Goal: Task Accomplishment & Management: Manage account settings

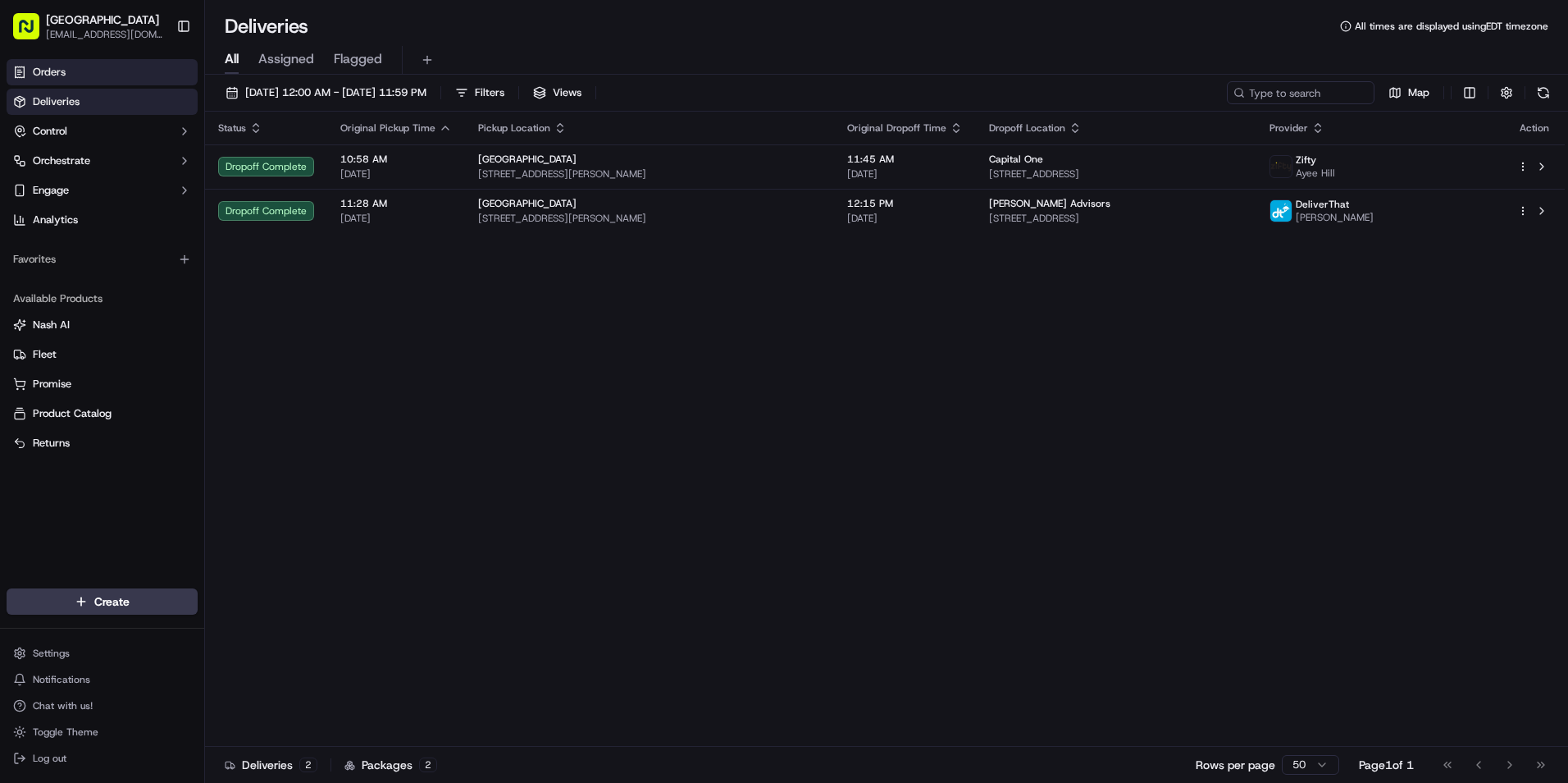
click at [93, 67] on link "Orders" at bounding box center [102, 72] width 191 height 26
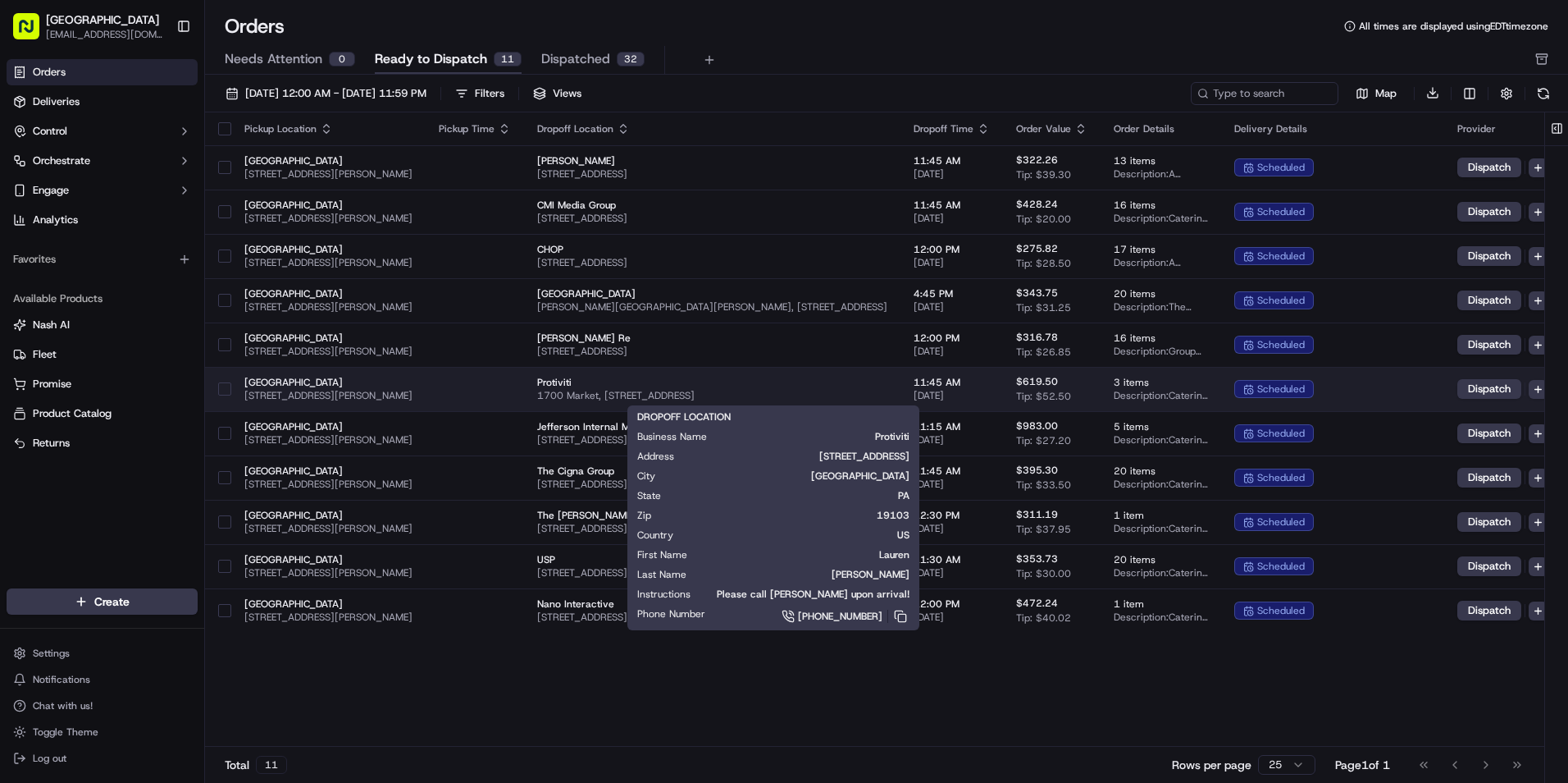
click at [886, 394] on span "1700 Market, [STREET_ADDRESS]" at bounding box center [713, 395] width 351 height 14
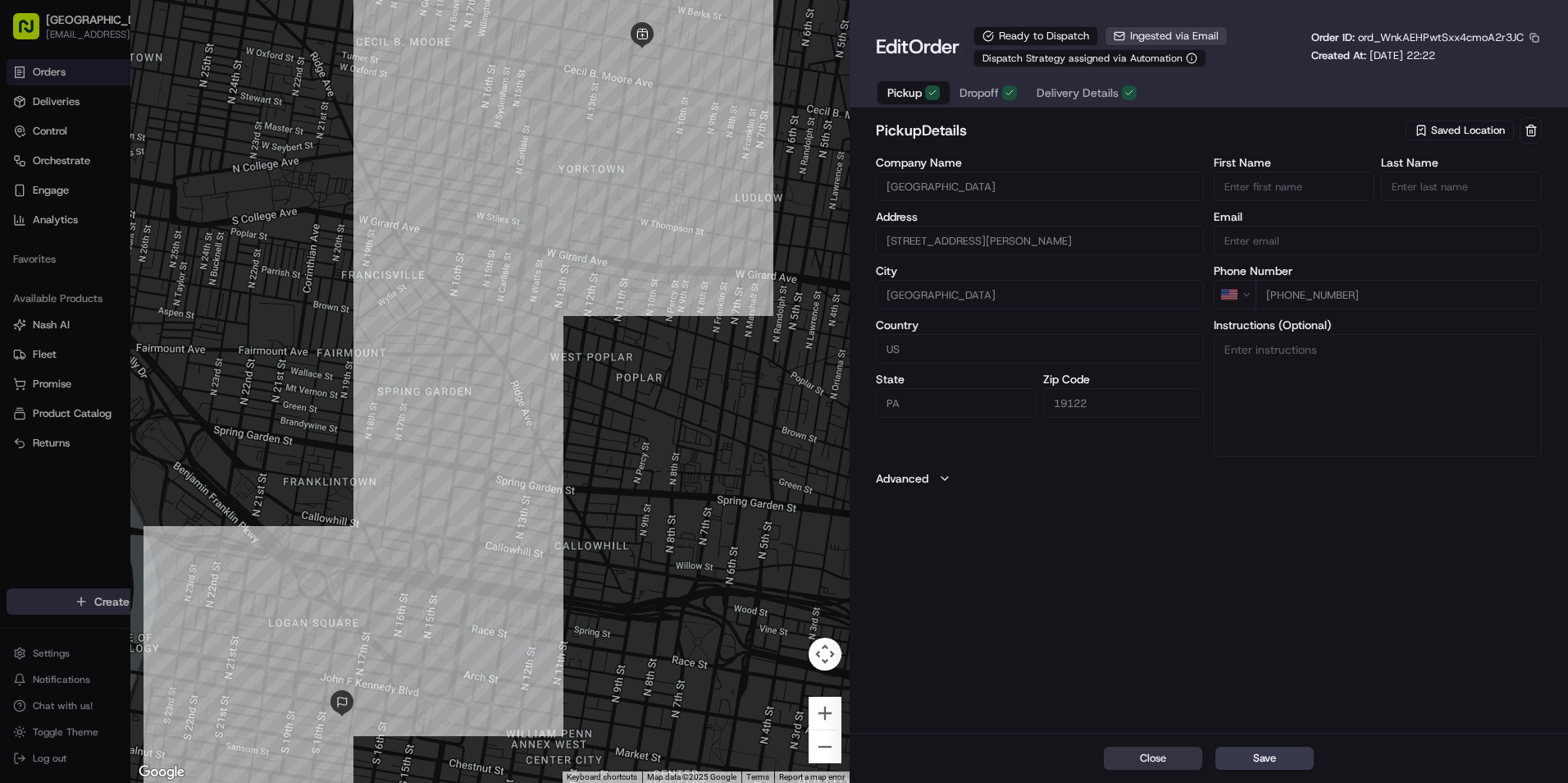
click at [1149, 752] on button "Close" at bounding box center [1153, 759] width 99 height 23
type input "+1"
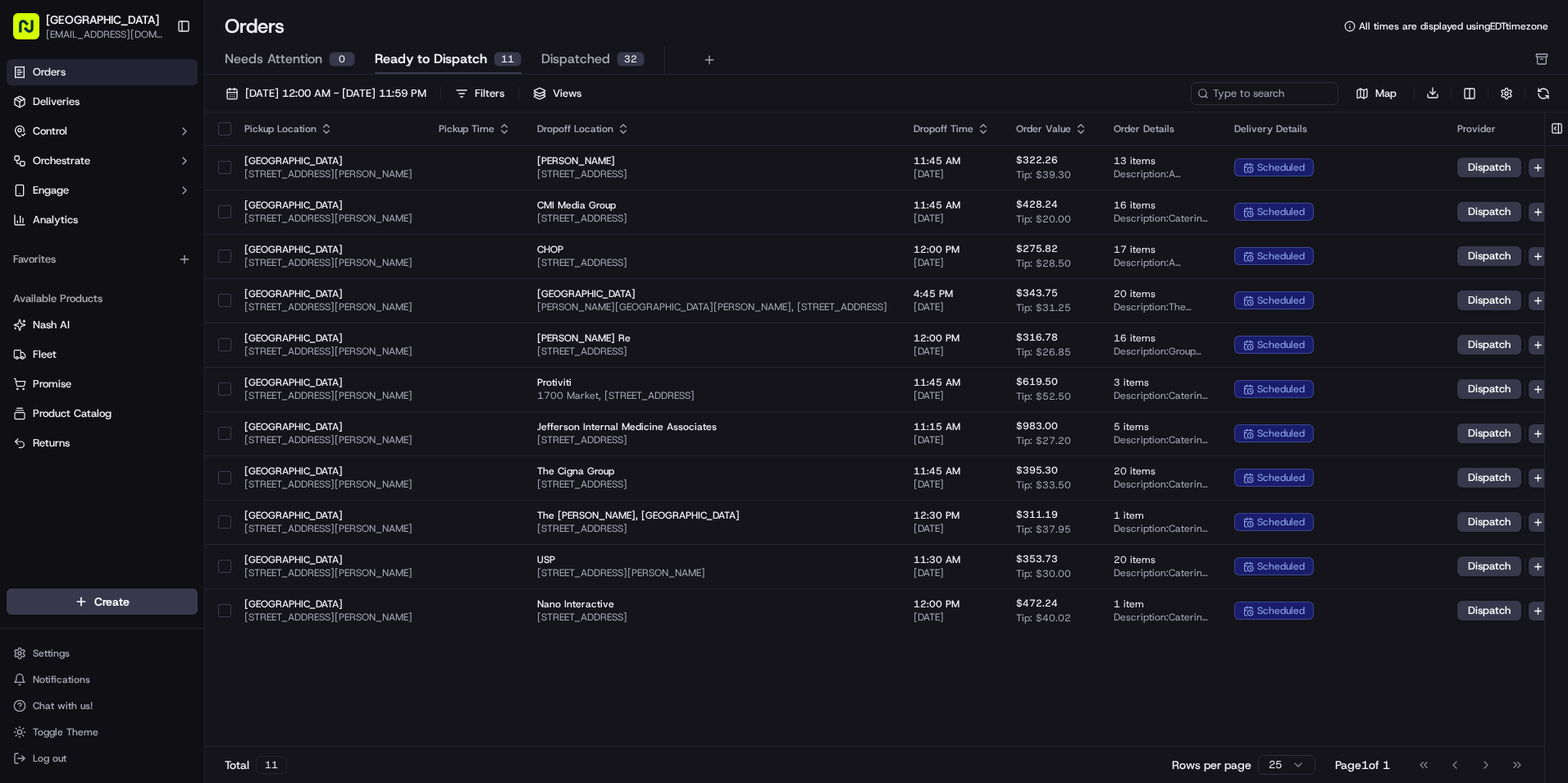
click at [1480, 758] on div "Go to first page Go to previous page Go to next page Go to last page" at bounding box center [1470, 765] width 121 height 23
click at [1513, 761] on div "Go to first page Go to previous page Go to next page Go to last page" at bounding box center [1470, 765] width 121 height 23
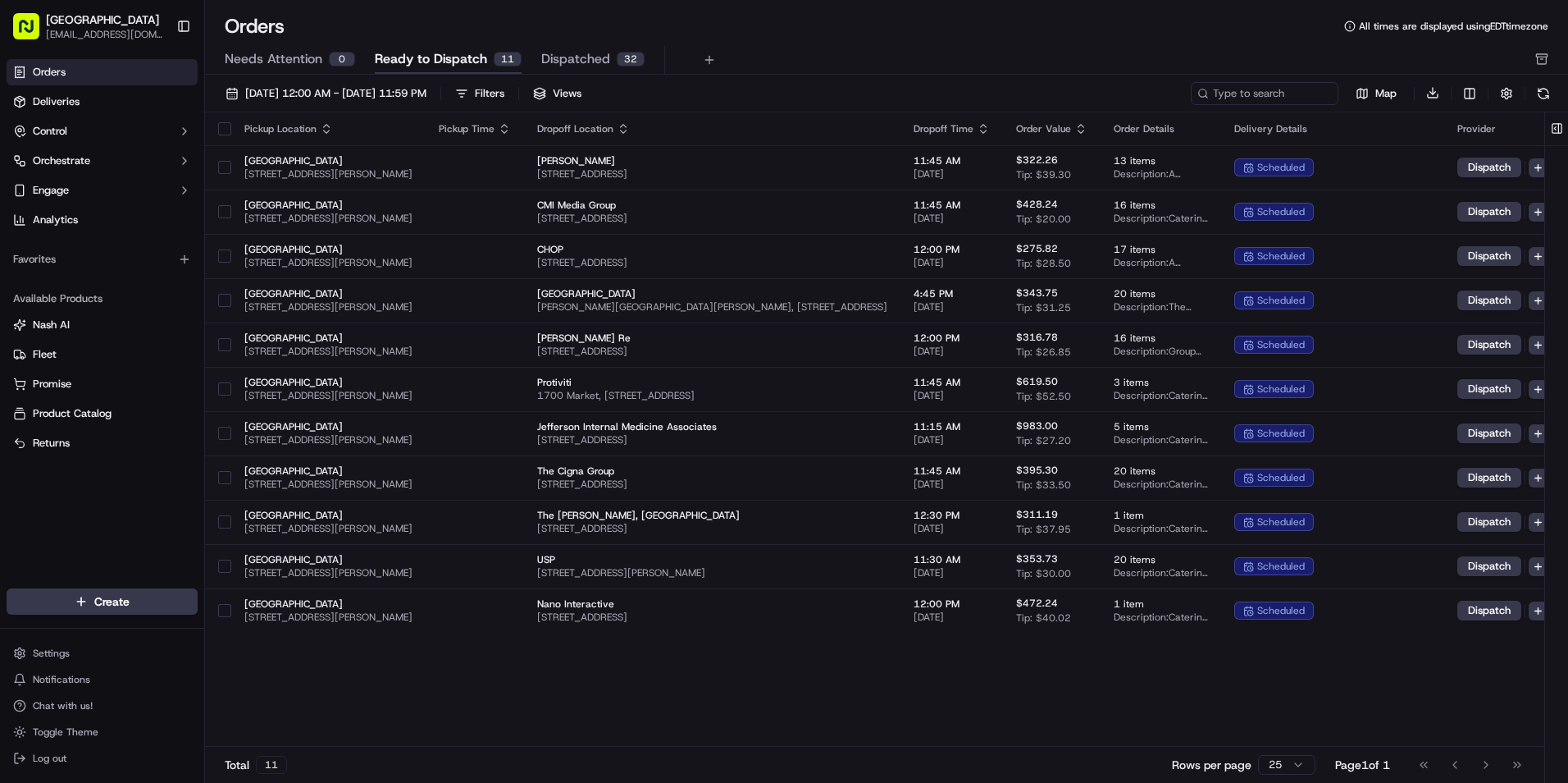
click at [1513, 761] on div "Go to first page Go to previous page Go to next page Go to last page" at bounding box center [1470, 765] width 121 height 23
click at [760, 695] on div "Pickup Location Pickup Time Dropoff Location Dropoff Time Order Value Order Det…" at bounding box center [914, 429] width 1418 height 635
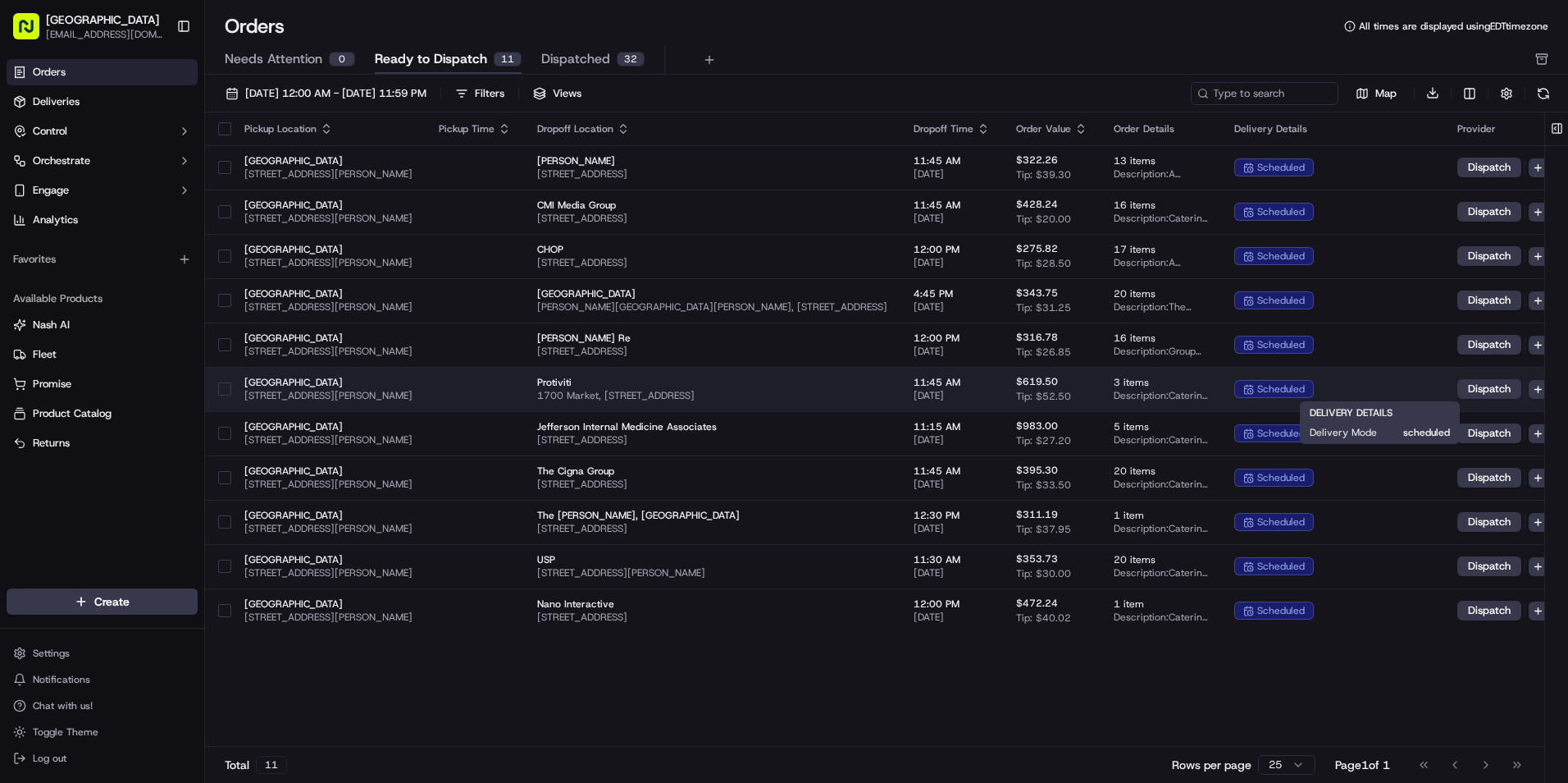
click at [1431, 383] on div "scheduled" at bounding box center [1332, 389] width 197 height 18
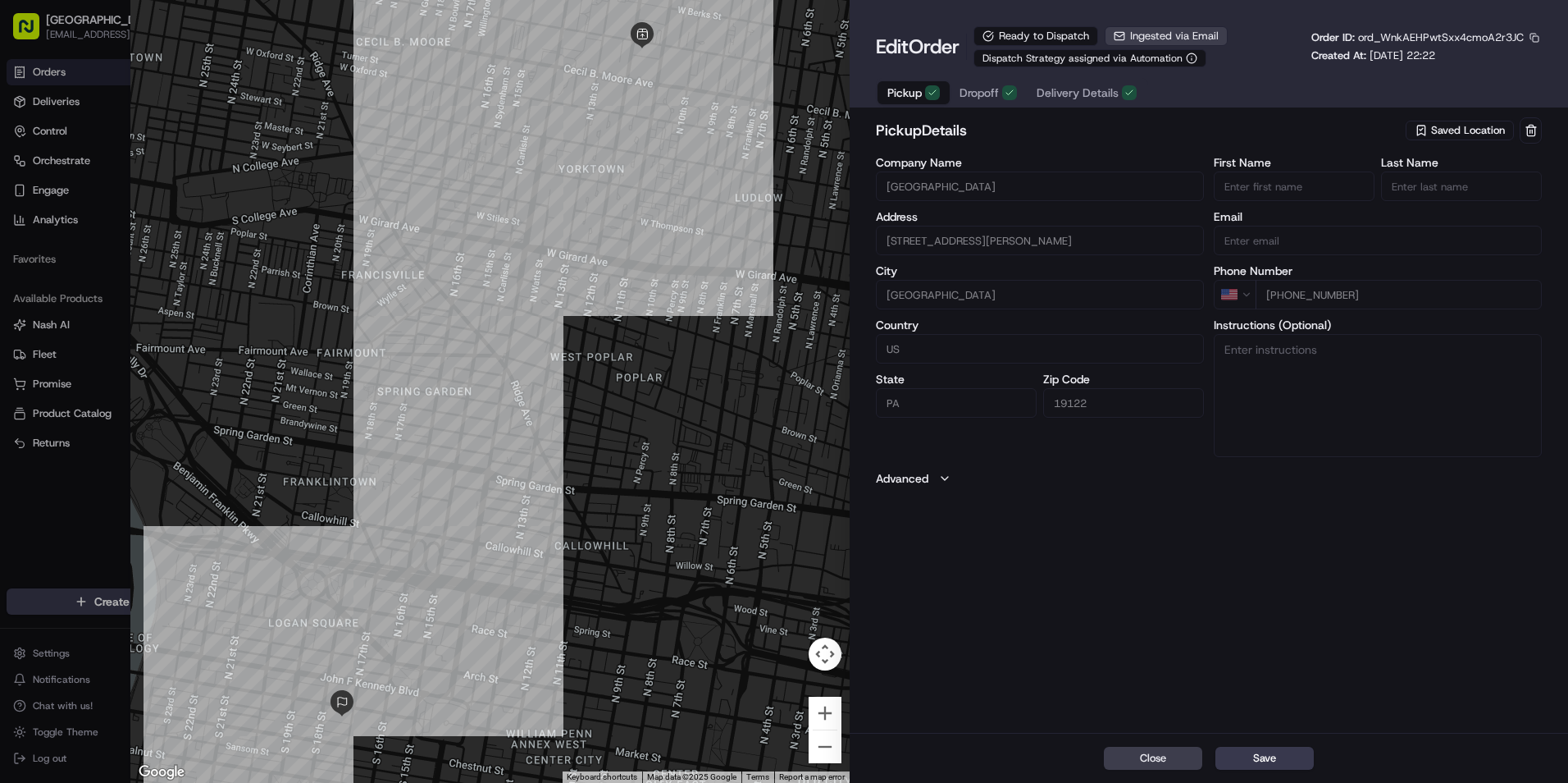
click at [939, 477] on icon "button" at bounding box center [945, 479] width 14 height 14
drag, startPoint x: 1122, startPoint y: 730, endPoint x: 1120, endPoint y: 692, distance: 38.1
click at [1122, 726] on div "pickup Details Saved Location Company Name [GEOGRAPHIC_DATA] Address [STREET_AD…" at bounding box center [1209, 423] width 719 height 618
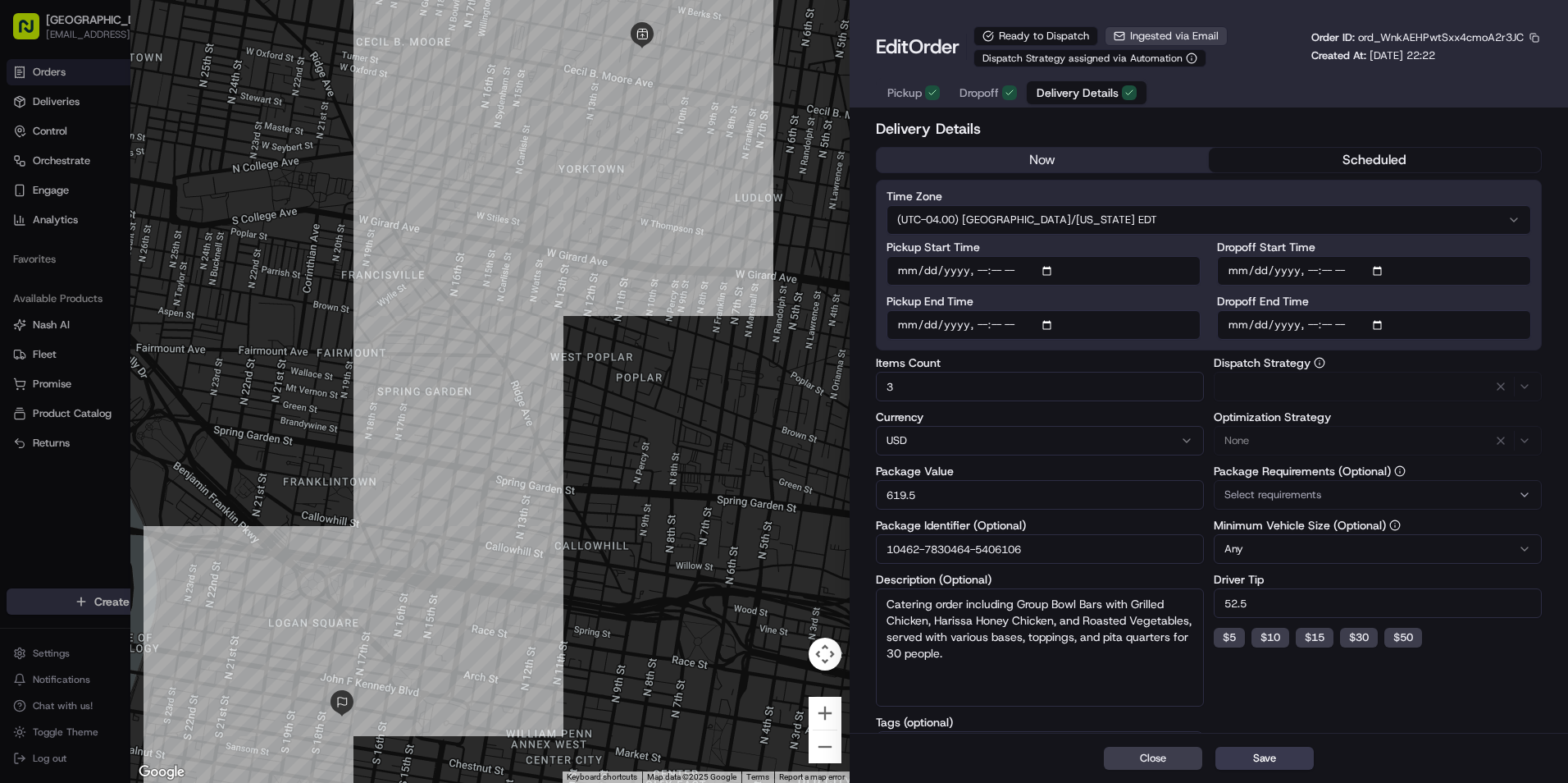
click at [1096, 96] on span "Delivery Details" at bounding box center [1077, 92] width 82 height 16
click at [895, 86] on span "Pickup" at bounding box center [905, 92] width 35 height 16
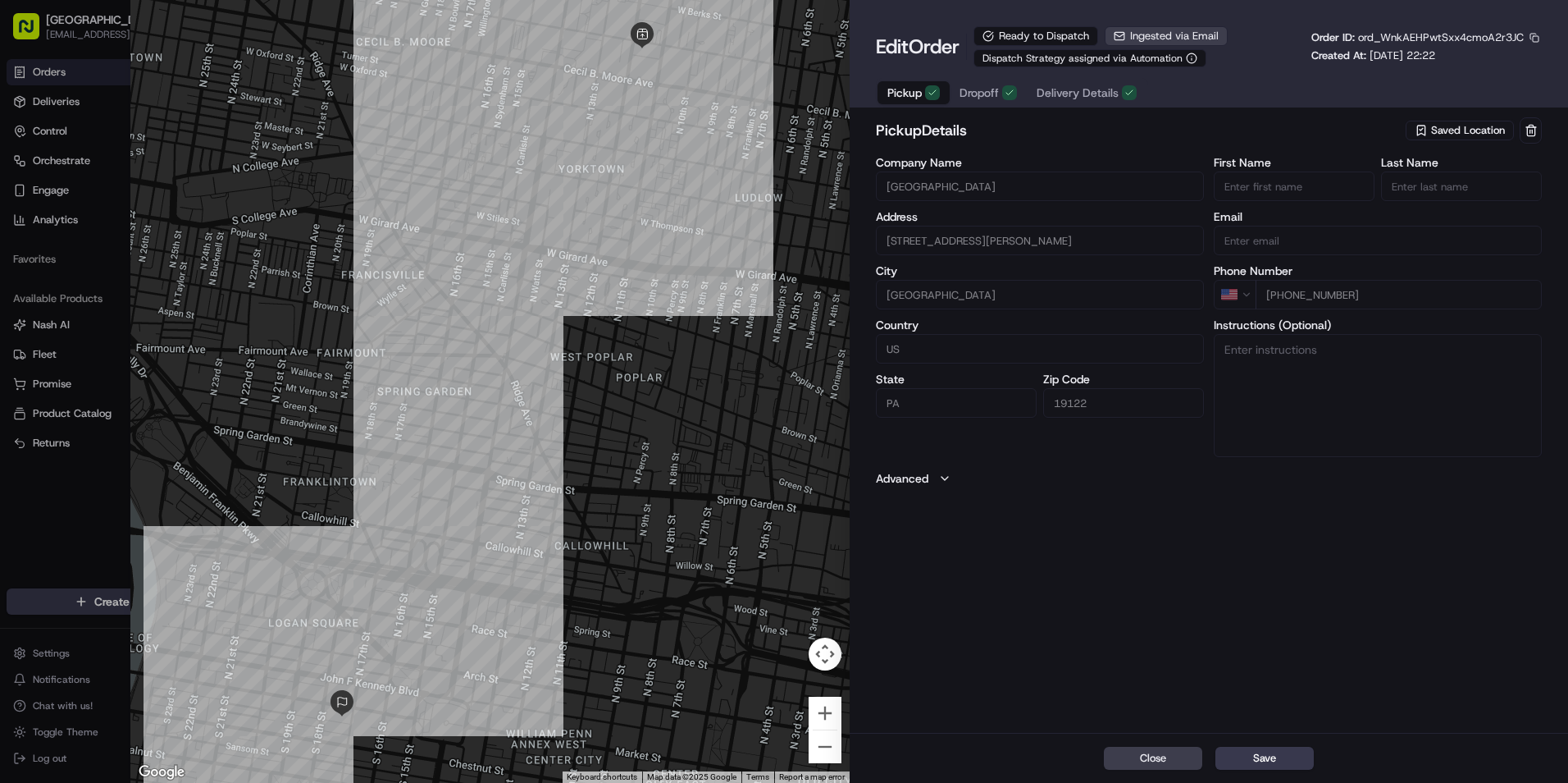
click at [971, 92] on span "Dropoff" at bounding box center [979, 92] width 40 height 16
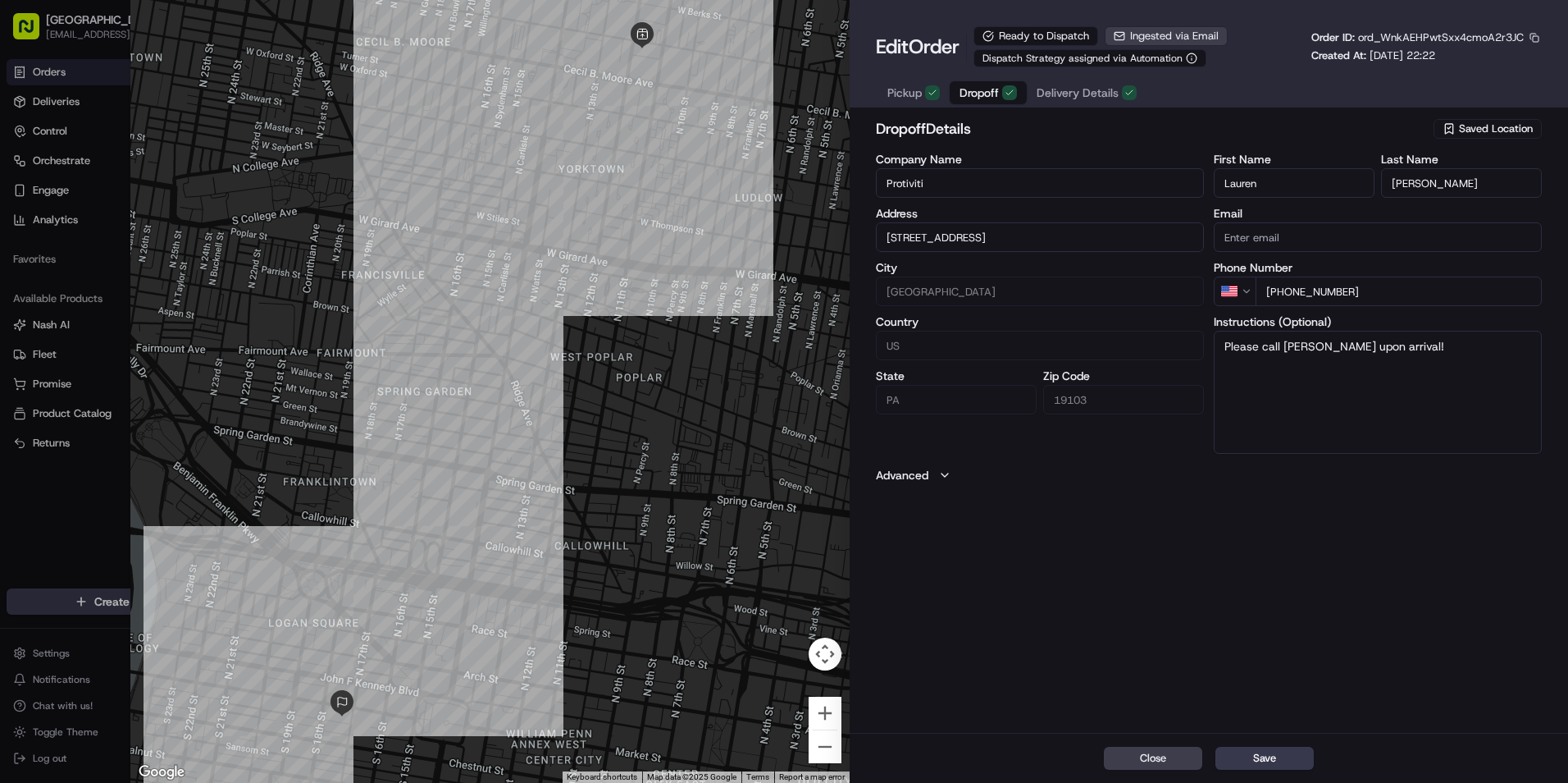
type input "[STREET_ADDRESS]"
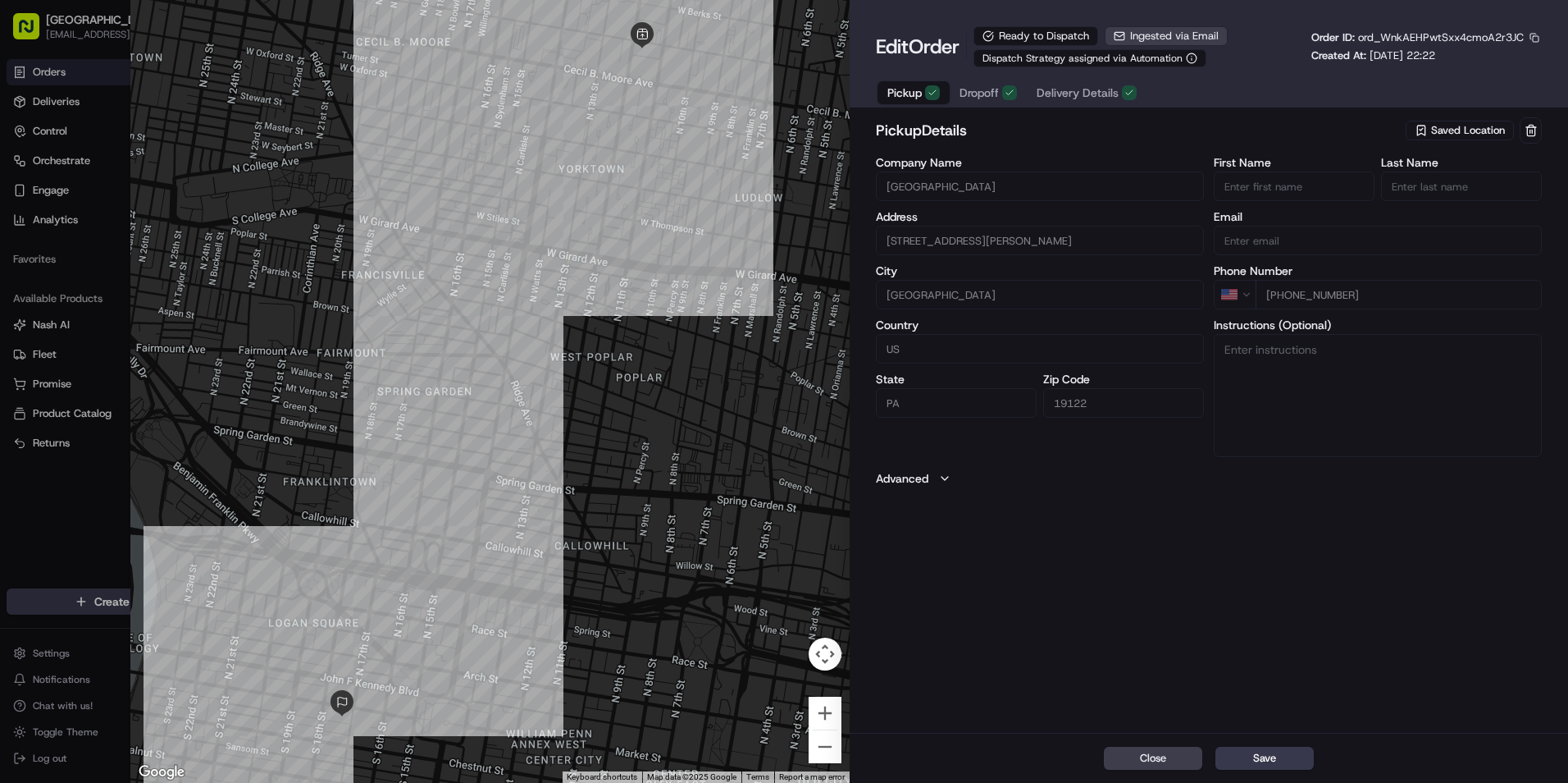
click at [912, 91] on span "Pickup" at bounding box center [905, 92] width 35 height 16
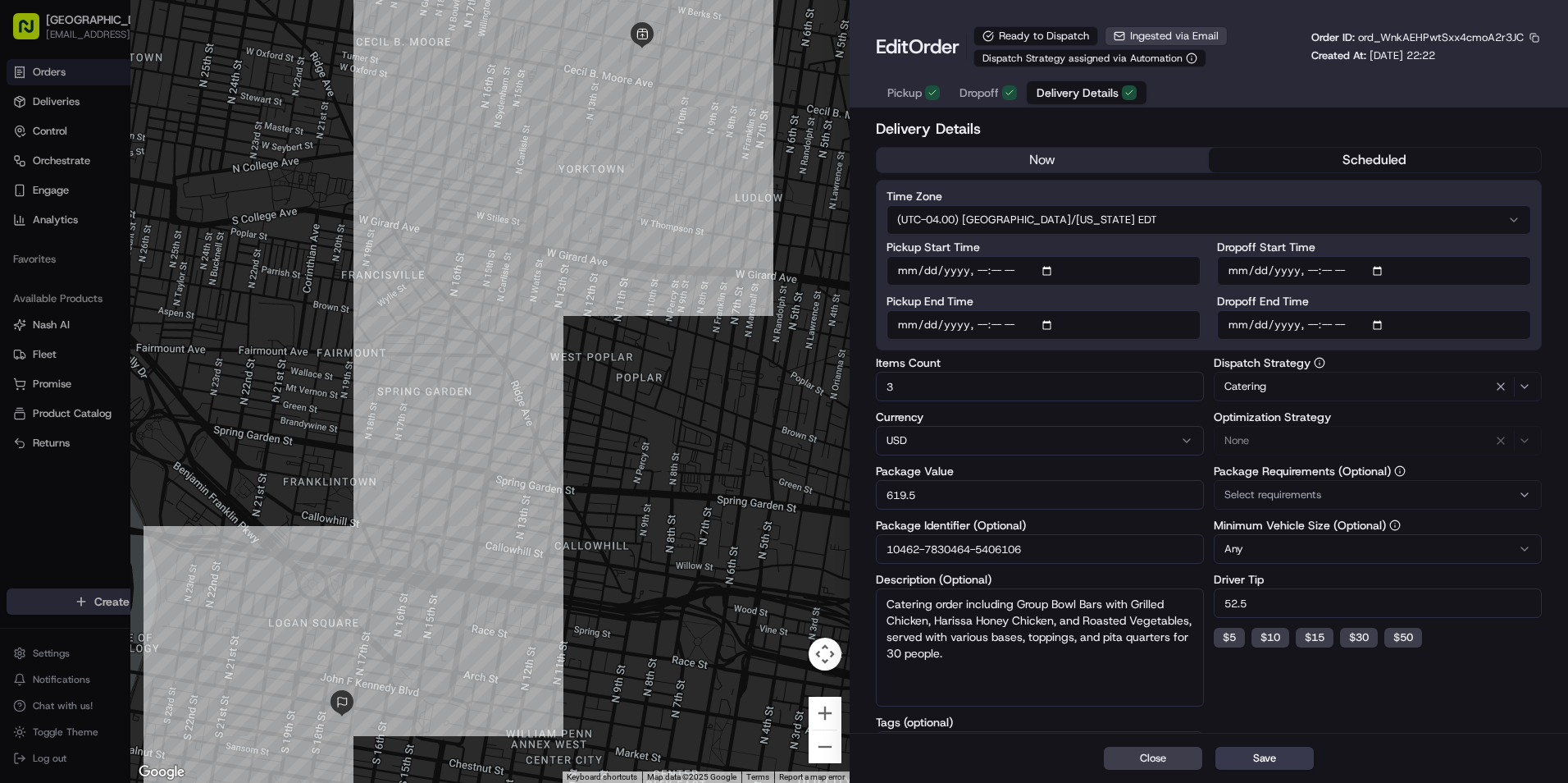
click at [1091, 93] on span "Delivery Details" at bounding box center [1077, 92] width 82 height 16
click at [910, 96] on span "Pickup" at bounding box center [905, 92] width 35 height 16
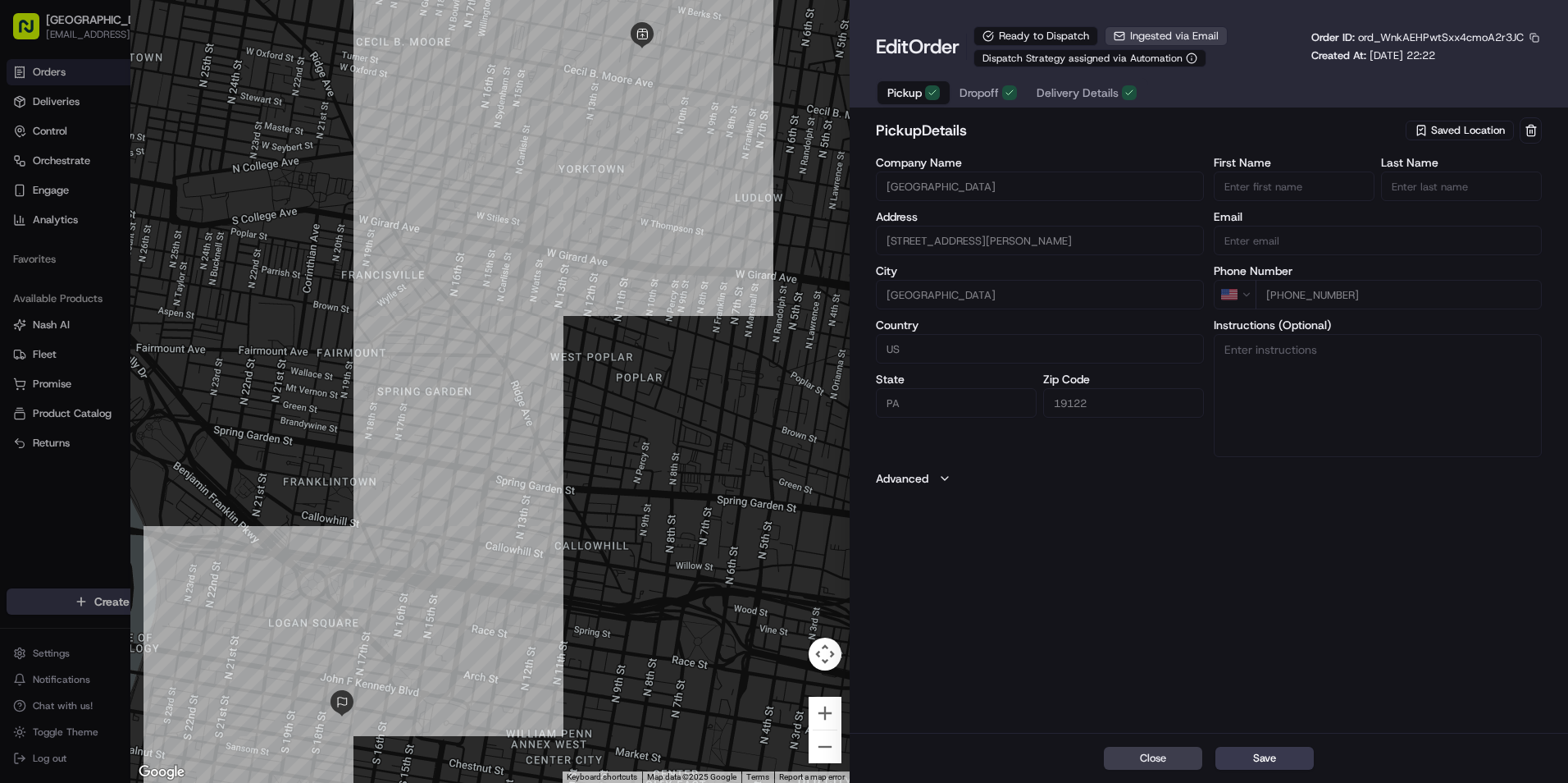
click at [988, 98] on span "Dropoff" at bounding box center [979, 92] width 40 height 16
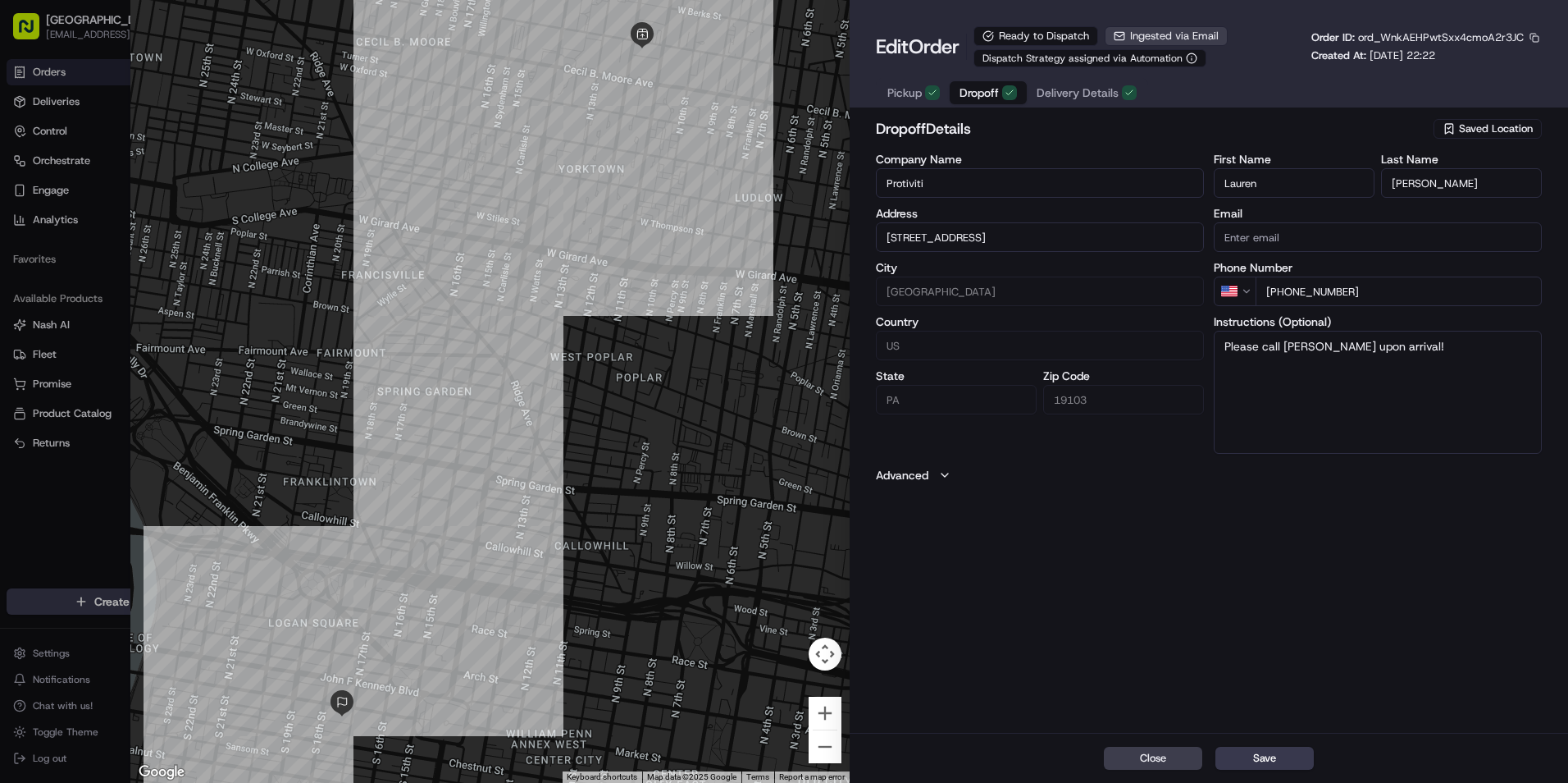
click at [1067, 83] on button "Delivery Details" at bounding box center [1087, 93] width 120 height 23
